Goal: Information Seeking & Learning: Learn about a topic

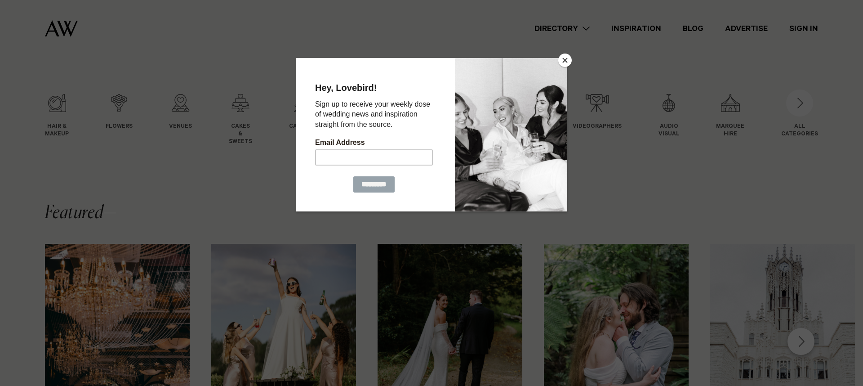
scroll to position [77, 0]
click at [564, 60] on button "Close" at bounding box center [565, 60] width 13 height 13
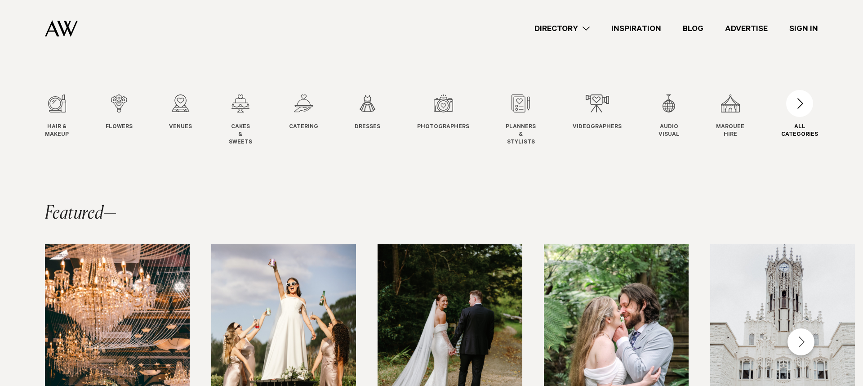
click at [805, 103] on div "button" at bounding box center [800, 103] width 27 height 27
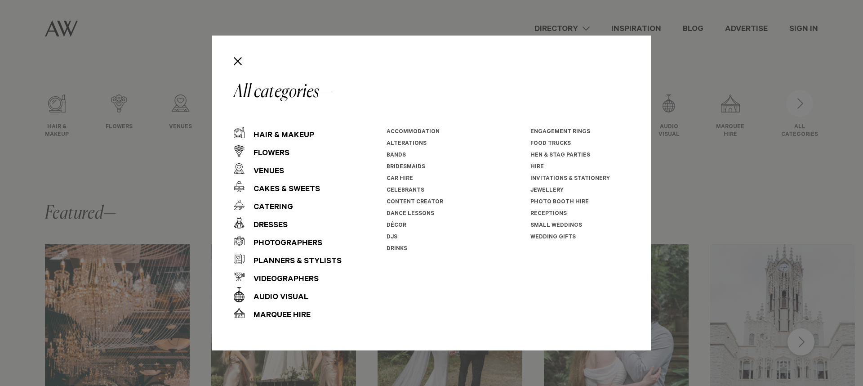
click at [394, 224] on link "Décor" at bounding box center [397, 226] width 20 height 6
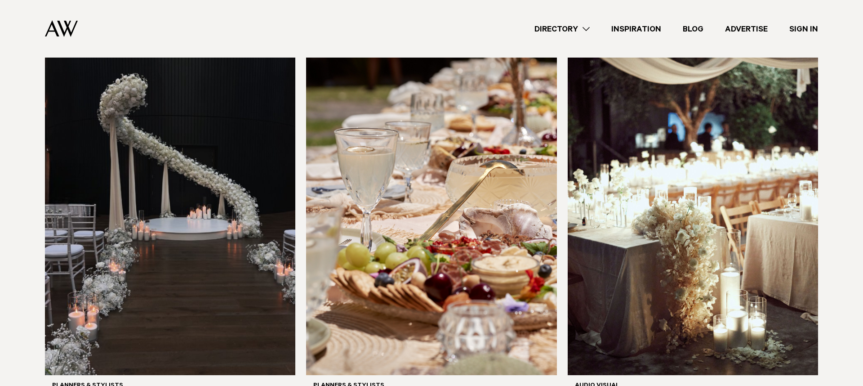
scroll to position [660, 0]
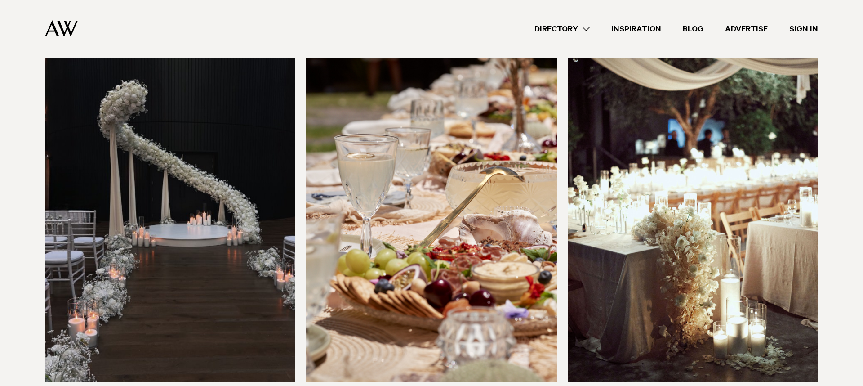
click at [124, 176] on img at bounding box center [170, 213] width 250 height 336
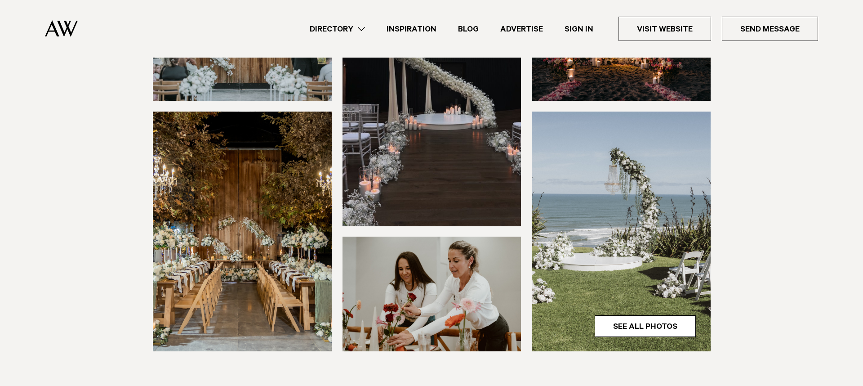
scroll to position [304, 0]
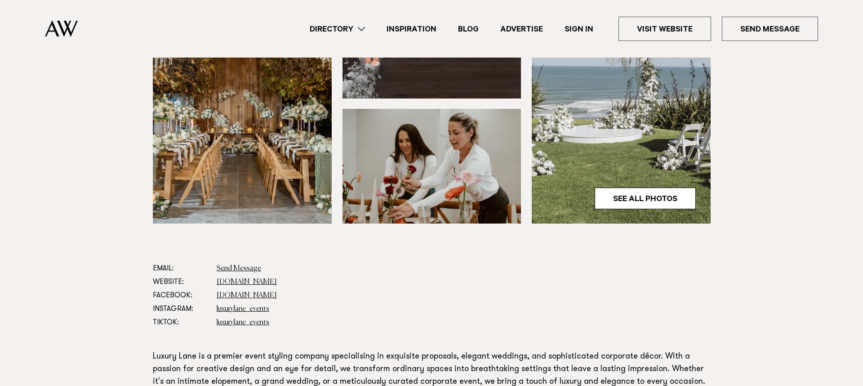
click at [428, 148] on img at bounding box center [432, 166] width 179 height 115
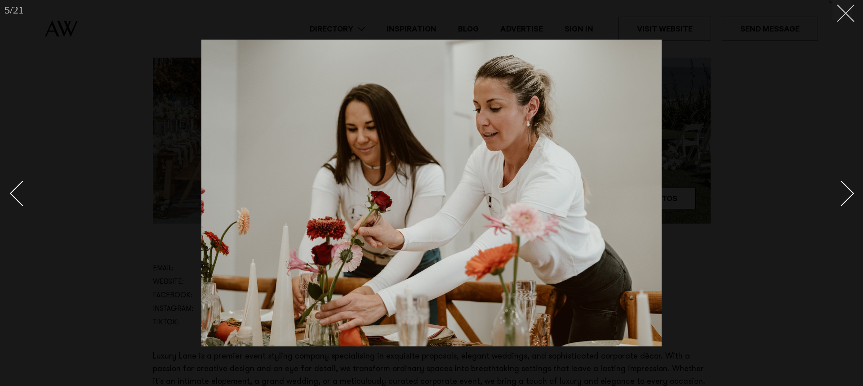
click at [845, 11] on icon at bounding box center [842, 9] width 11 height 11
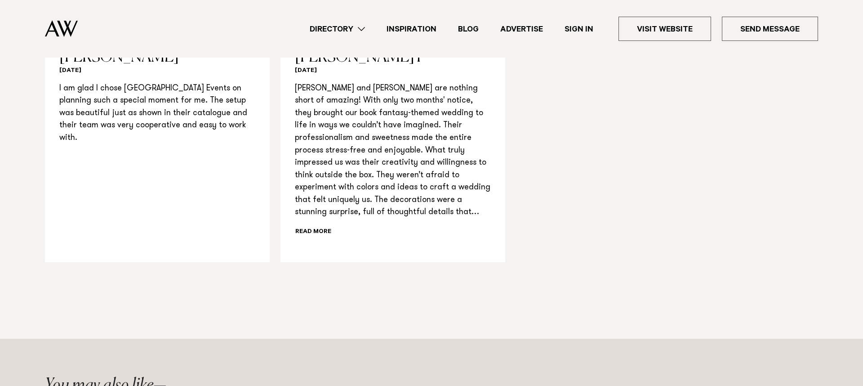
scroll to position [861, 0]
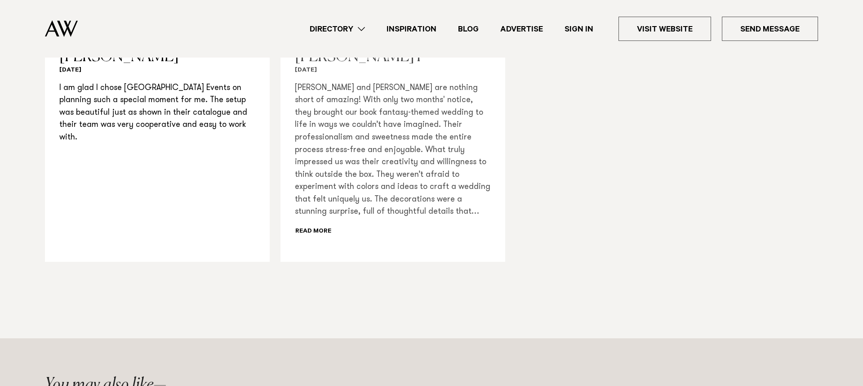
click at [321, 229] on div "Kira and Sarah are nothing short of amazing! With only two months' notice, they…" at bounding box center [393, 160] width 196 height 156
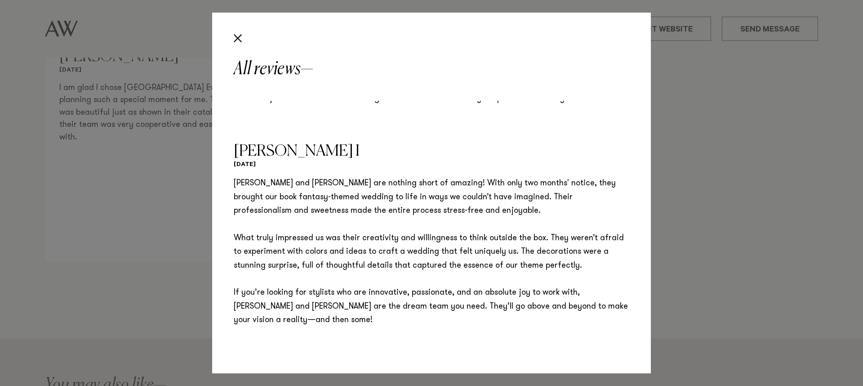
scroll to position [0, 0]
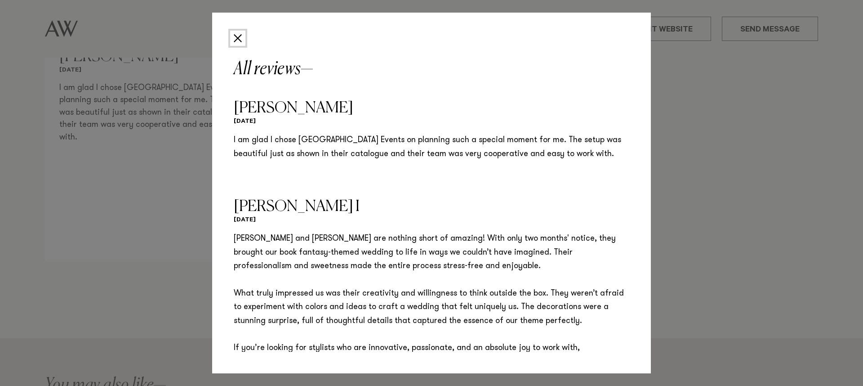
click at [237, 38] on button "Close" at bounding box center [237, 38] width 15 height 15
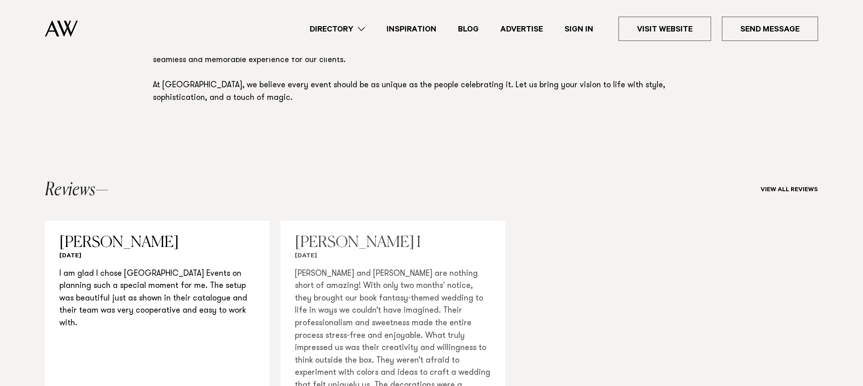
scroll to position [655, 0]
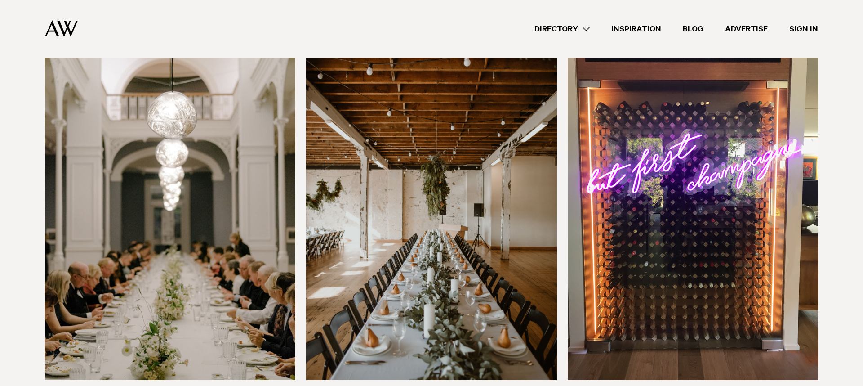
scroll to position [270, 0]
